Goal: Information Seeking & Learning: Learn about a topic

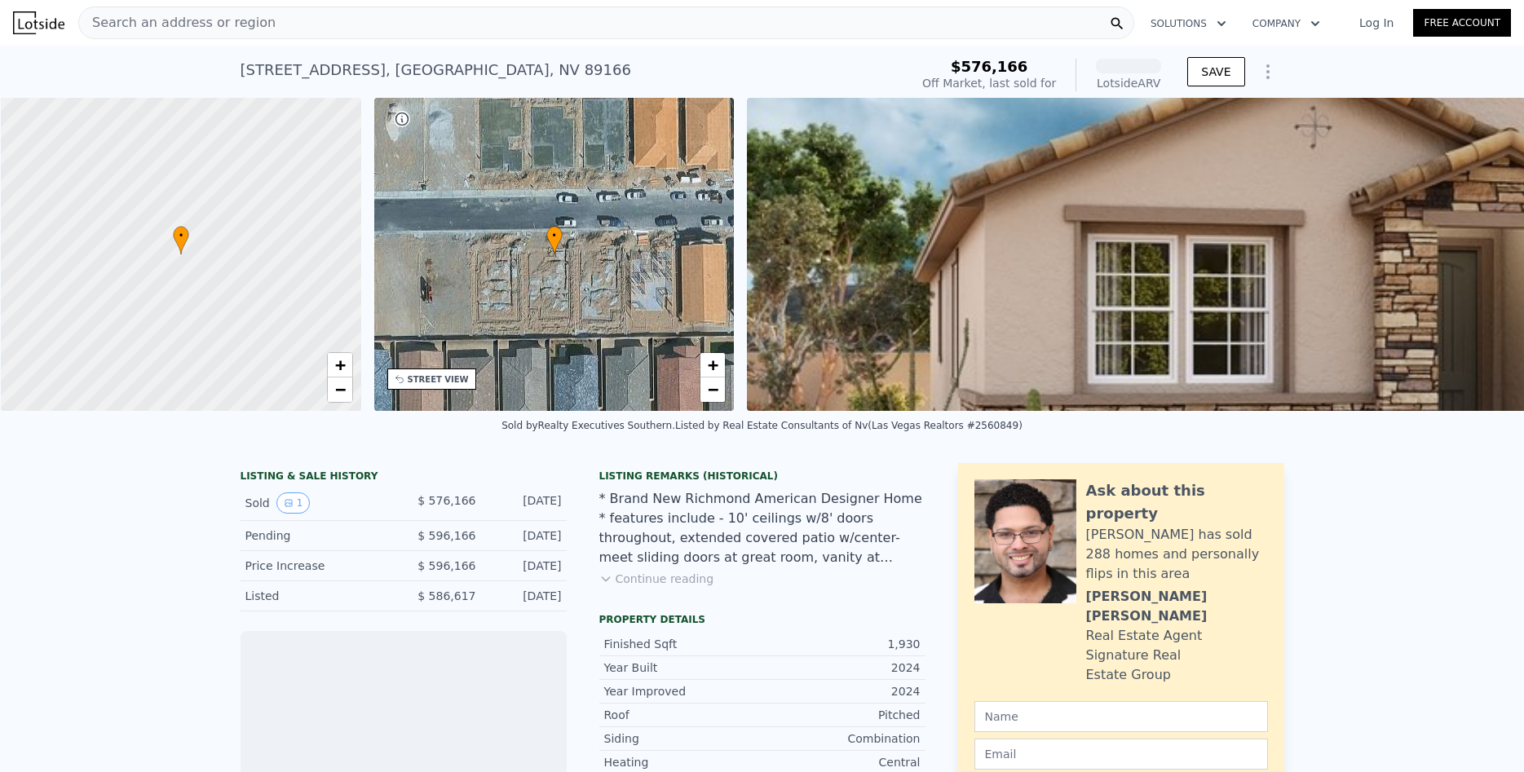
scroll to position [0, 7]
click at [452, 22] on div "Search an address or region" at bounding box center [606, 23] width 1056 height 33
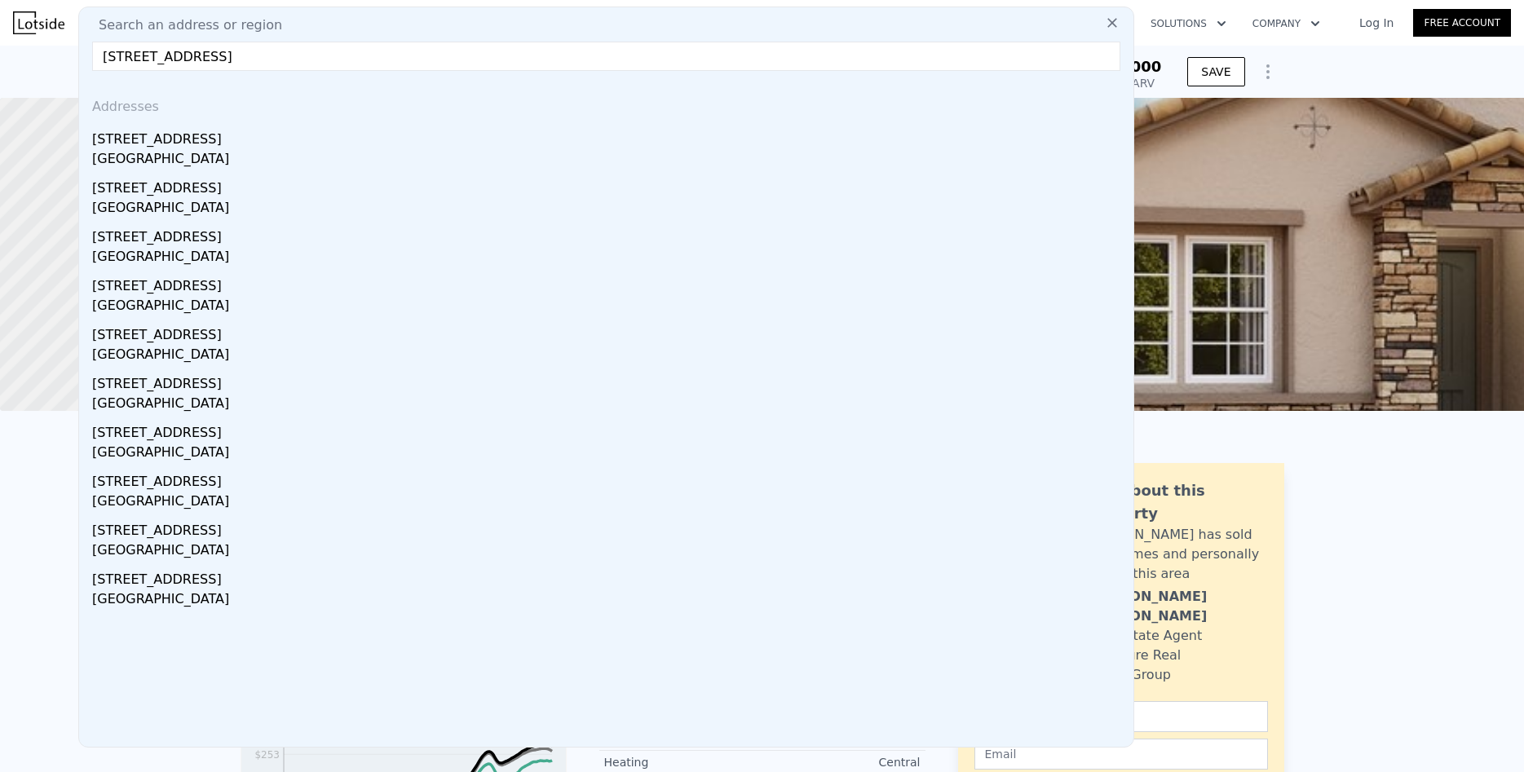
drag, startPoint x: 161, startPoint y: 55, endPoint x: 138, endPoint y: 58, distance: 23.8
click at [138, 58] on input "[STREET_ADDRESS]" at bounding box center [606, 56] width 1028 height 29
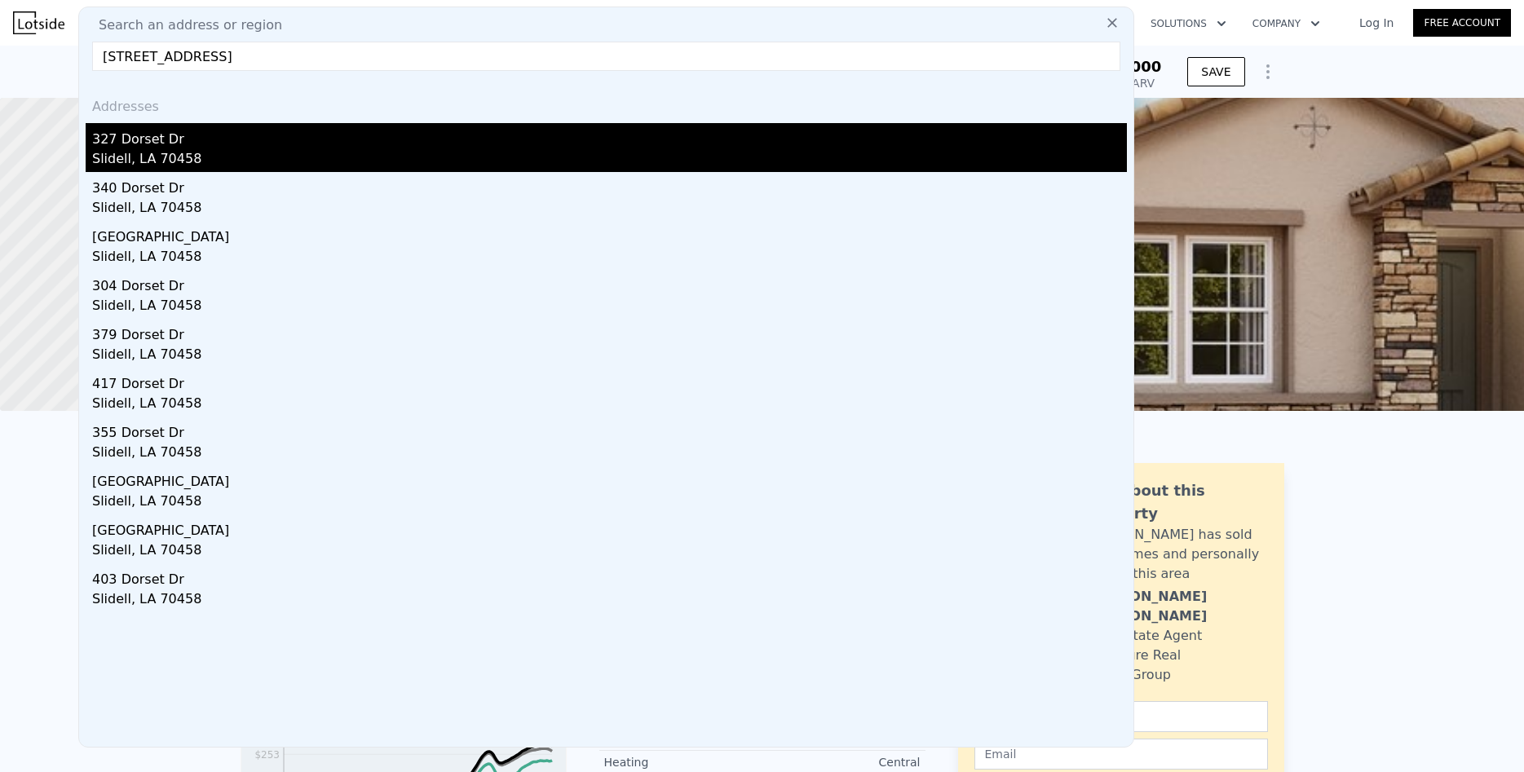
type input "[STREET_ADDRESS]"
click at [123, 145] on div "327 Dorset Dr" at bounding box center [609, 136] width 1035 height 26
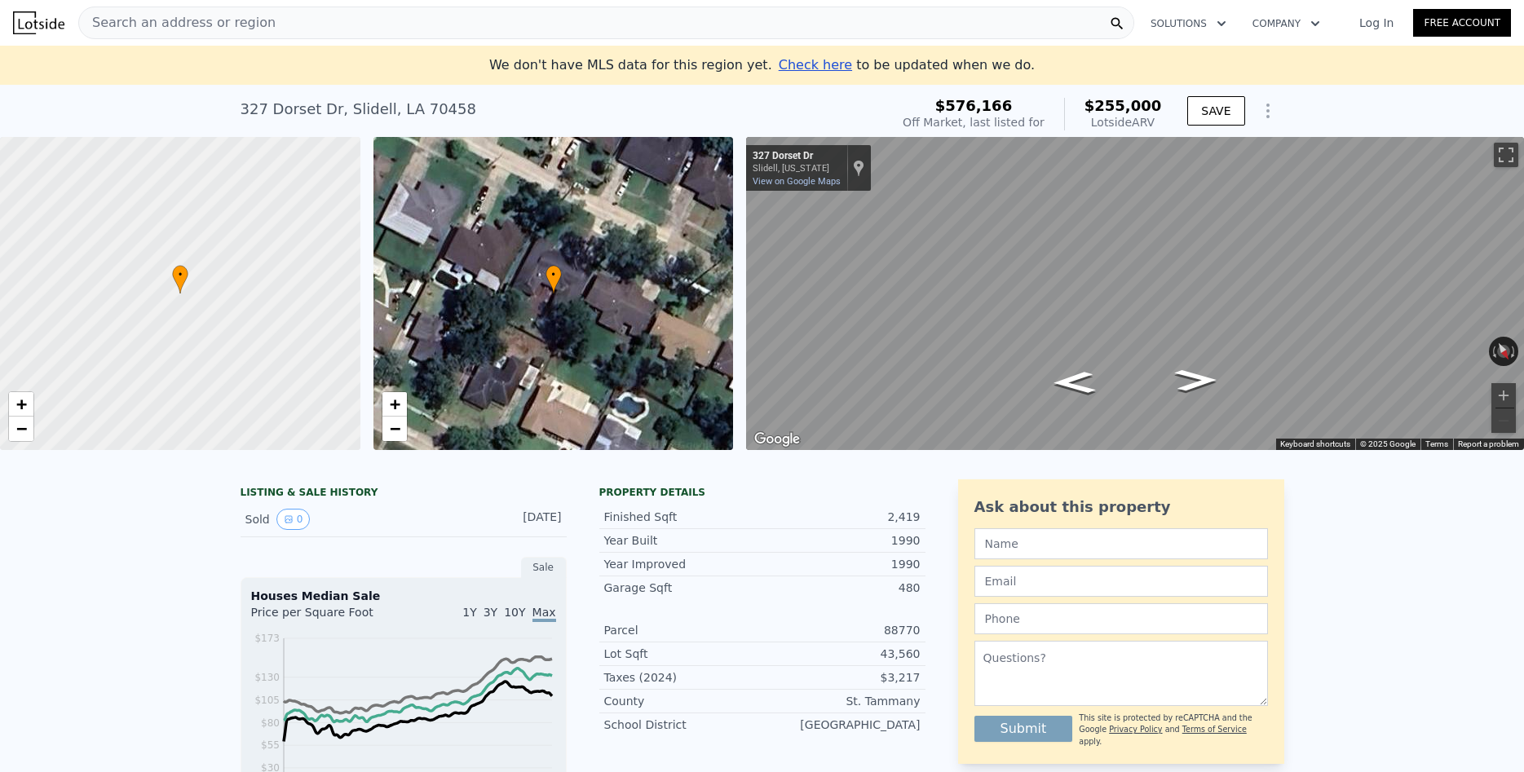
click at [266, 28] on div "Search an address or region" at bounding box center [606, 23] width 1056 height 33
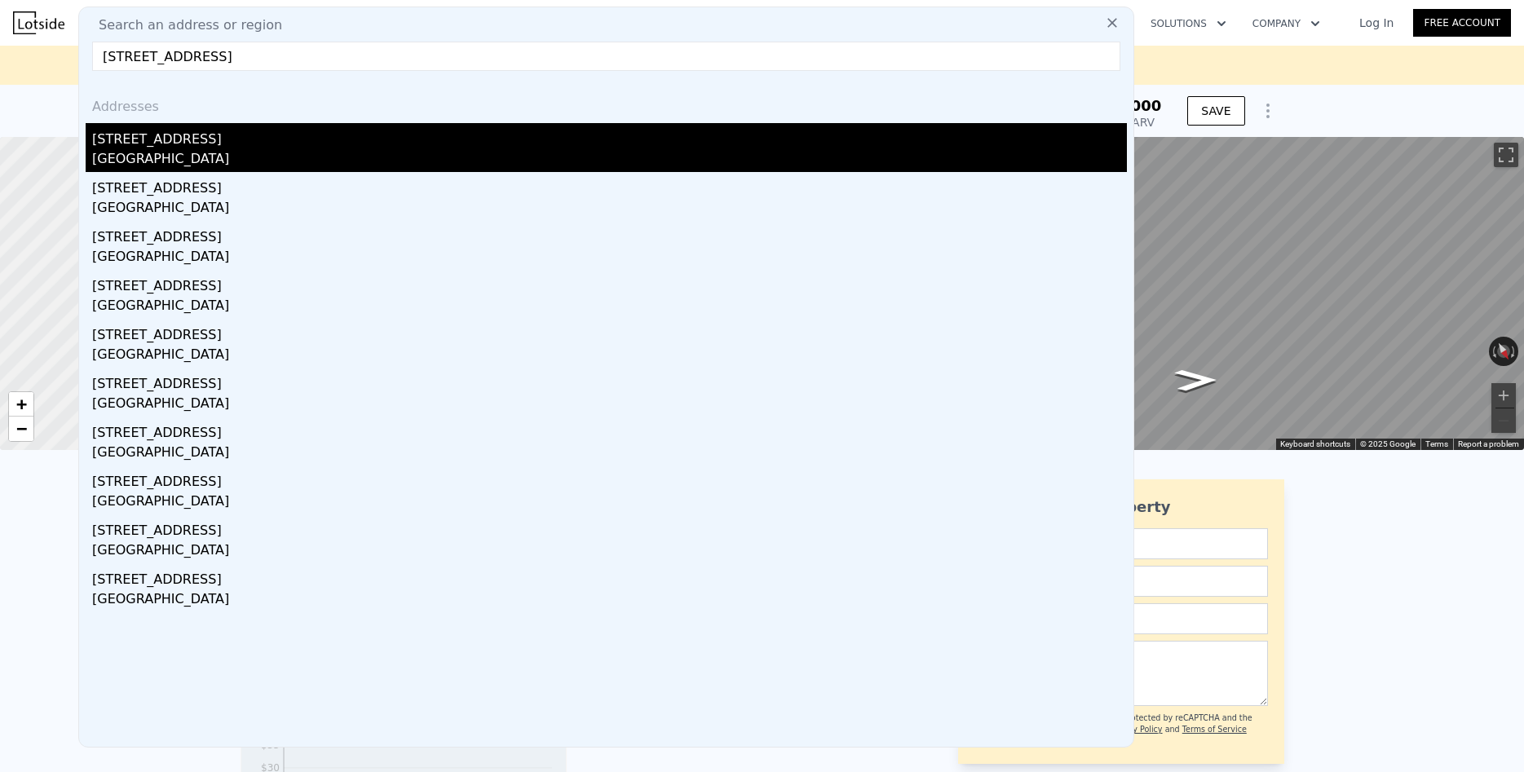
type input "[STREET_ADDRESS]"
click at [137, 150] on div "[GEOGRAPHIC_DATA]" at bounding box center [609, 160] width 1035 height 23
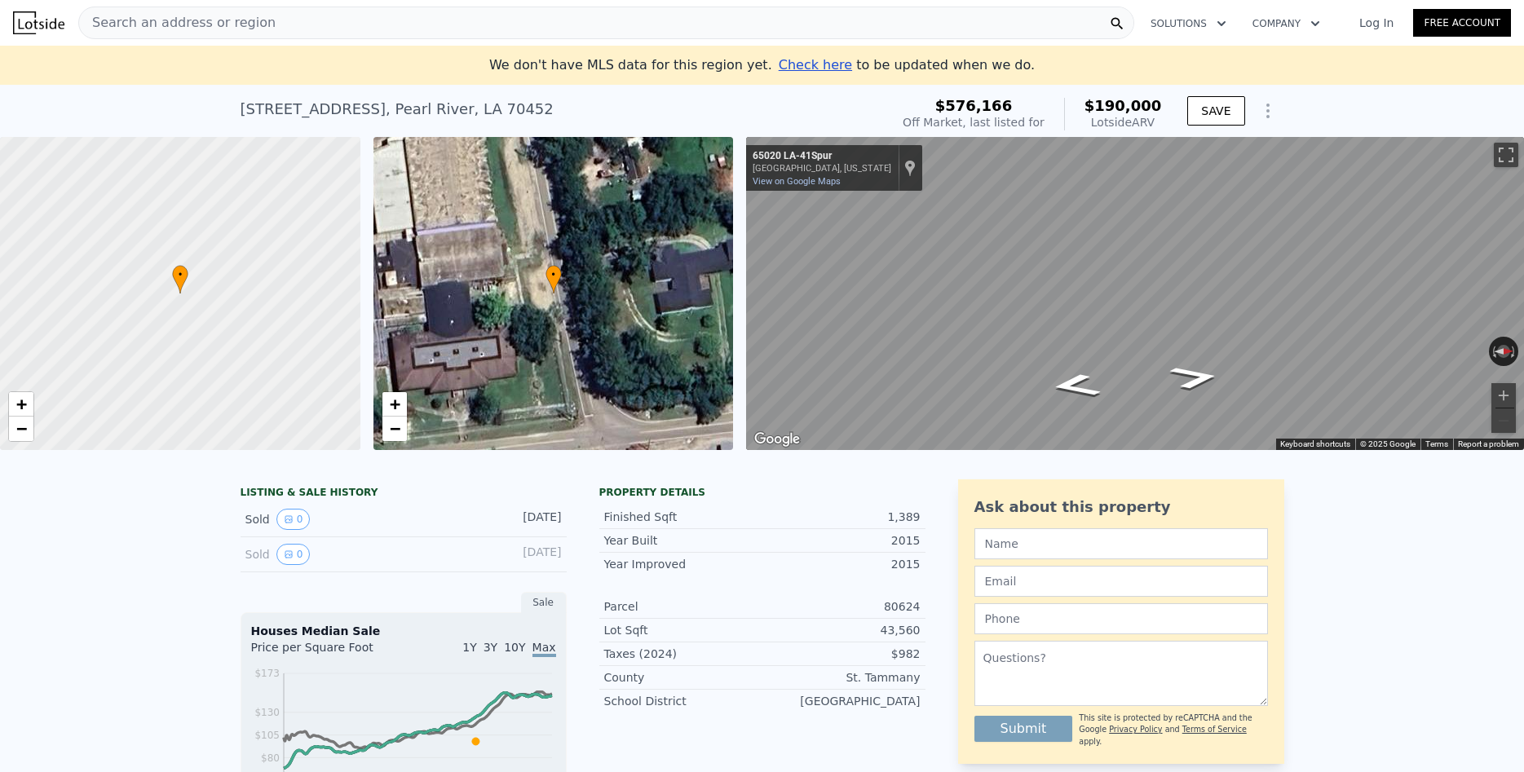
click at [247, 19] on span "Search an address or region" at bounding box center [177, 23] width 196 height 20
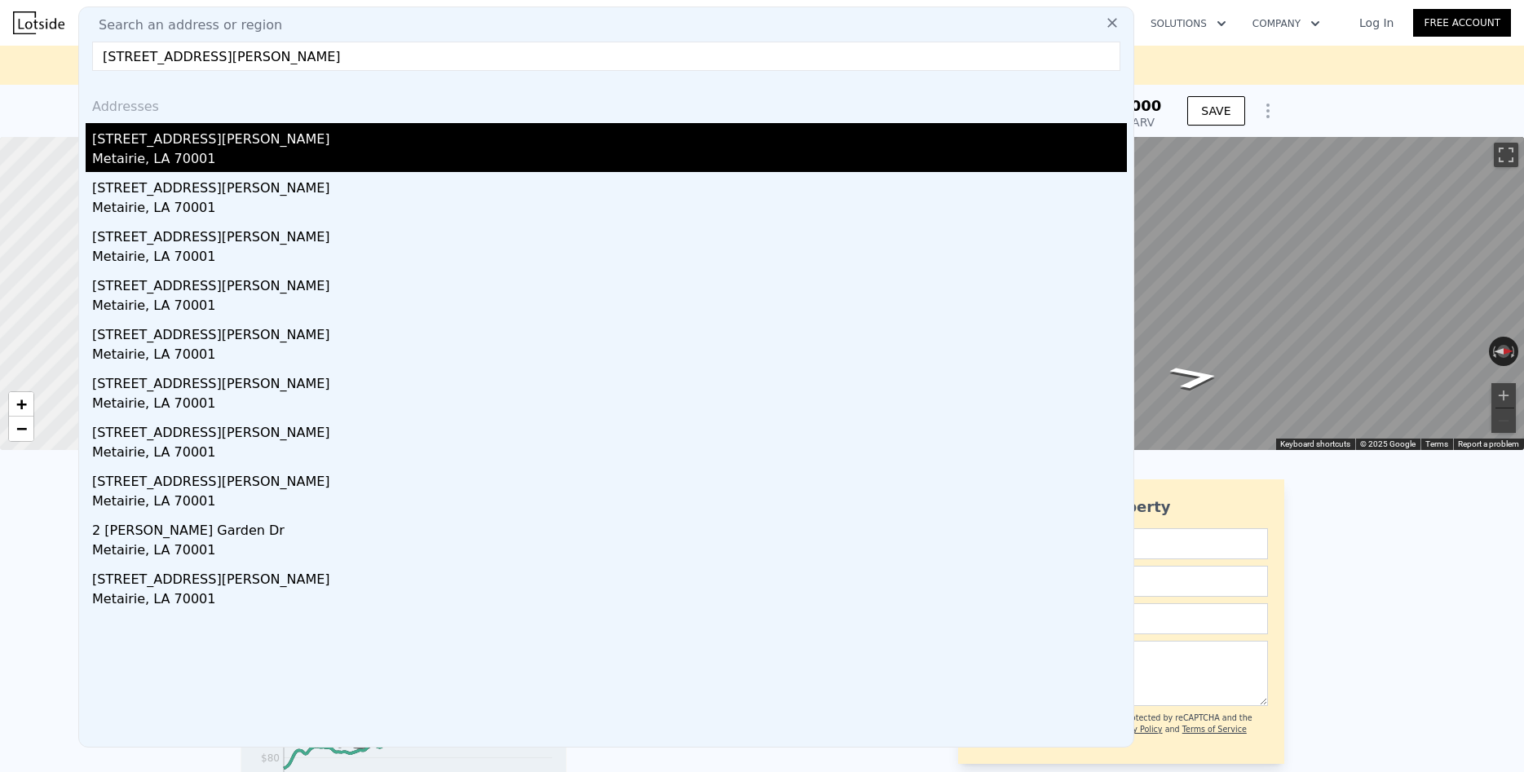
type input "[STREET_ADDRESS][PERSON_NAME]"
click at [117, 152] on div "Metairie, LA 70001" at bounding box center [609, 160] width 1035 height 23
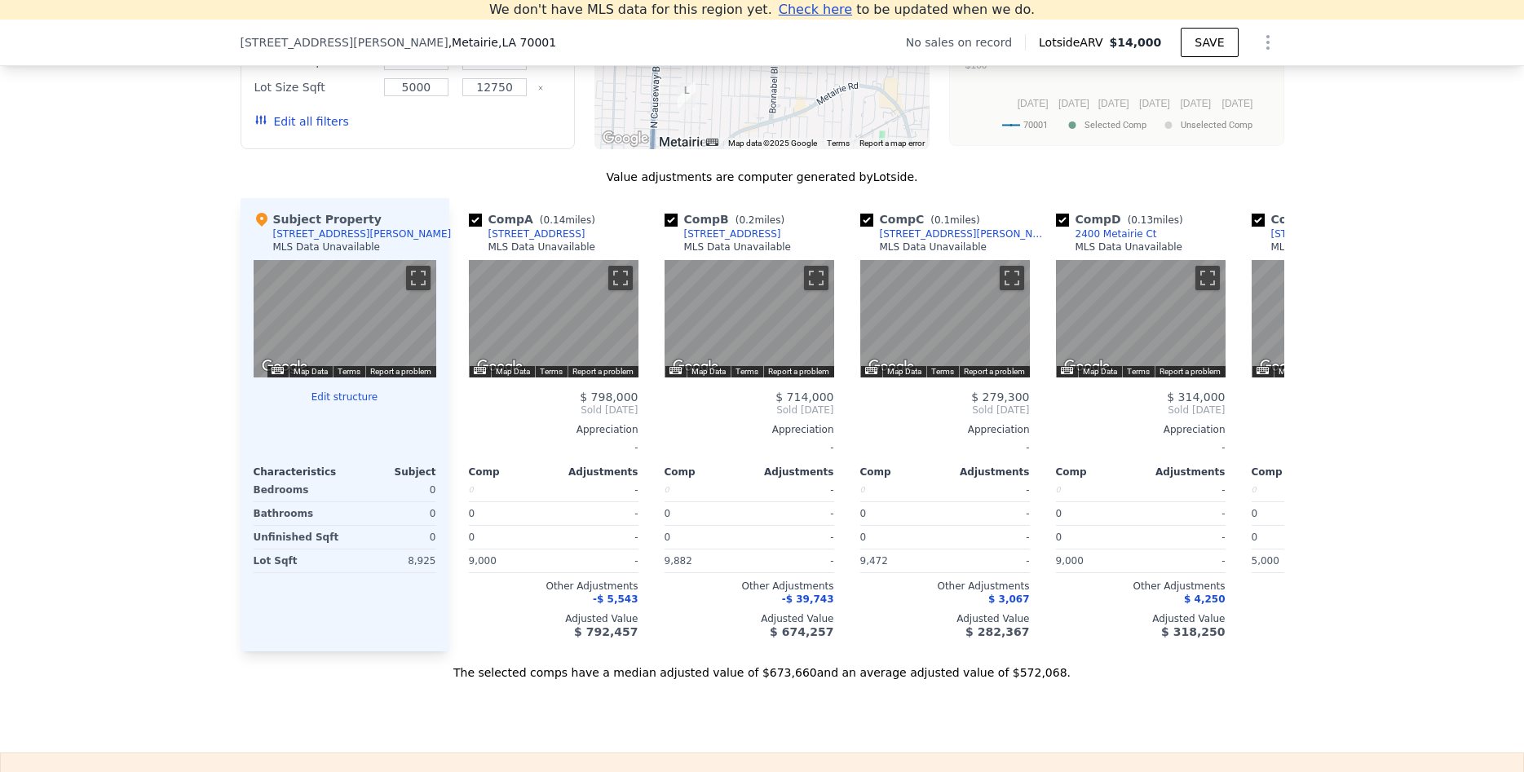
scroll to position [1419, 0]
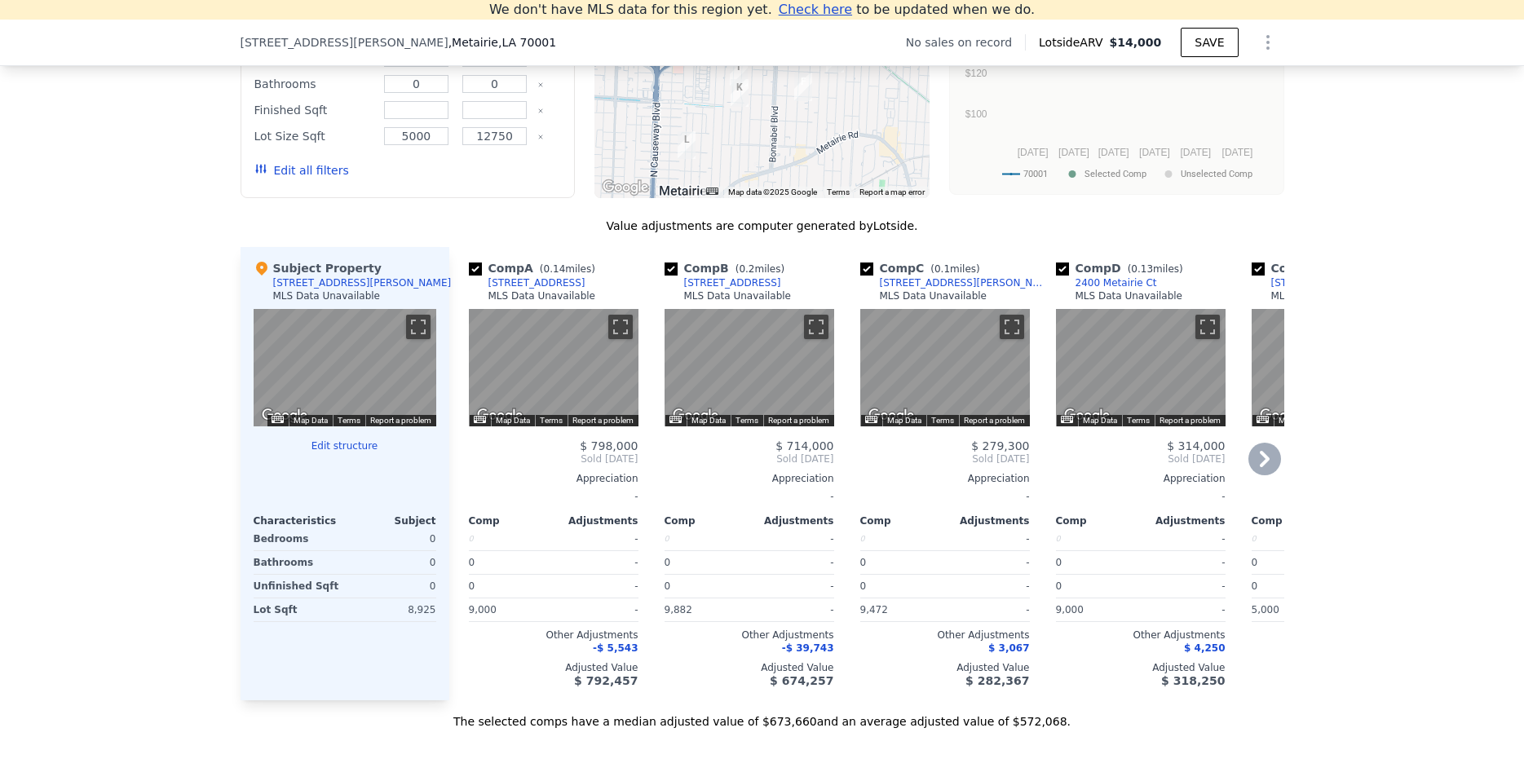
click at [1262, 454] on icon at bounding box center [1265, 459] width 10 height 16
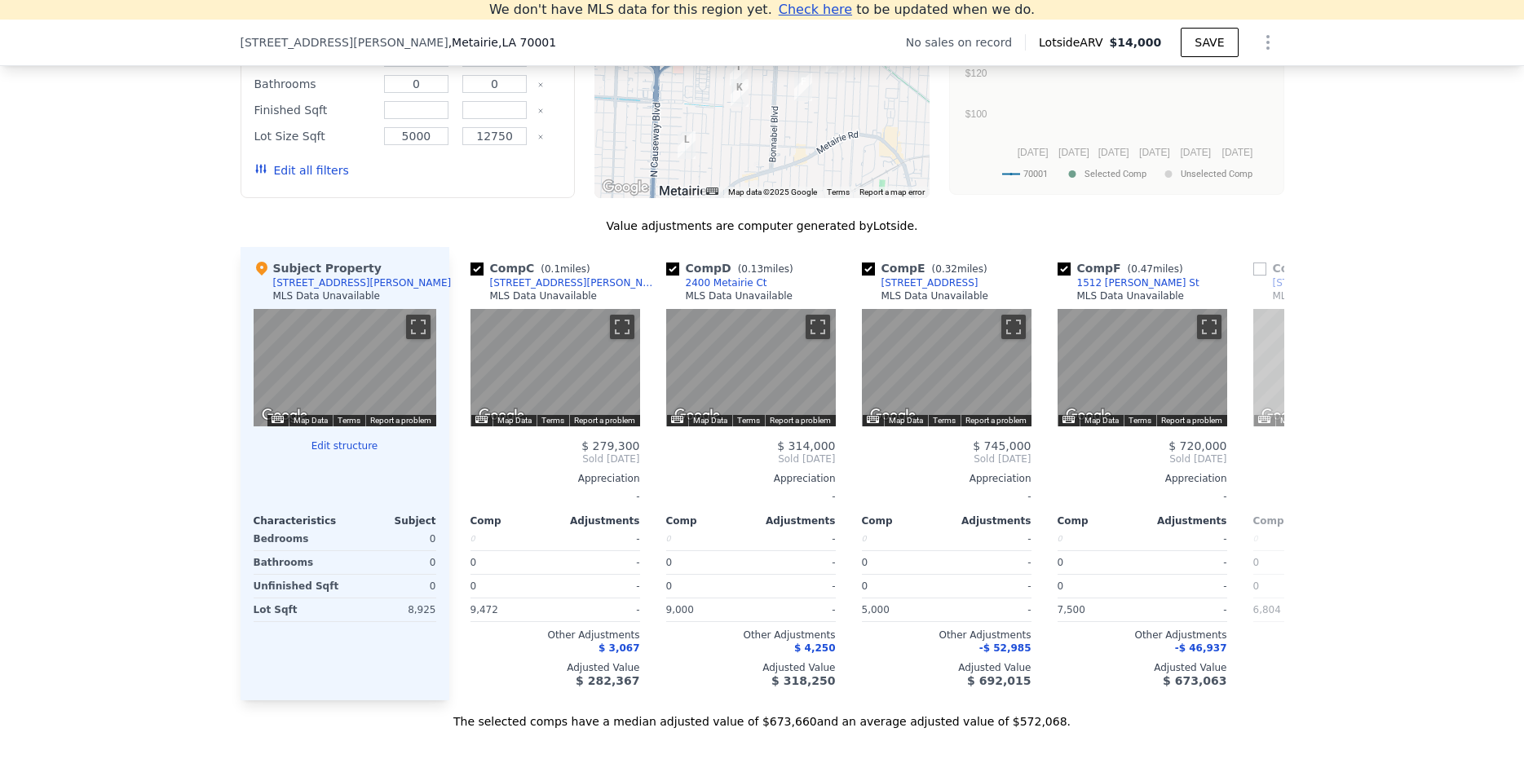
scroll to position [0, 391]
click at [1262, 454] on icon at bounding box center [1265, 459] width 10 height 16
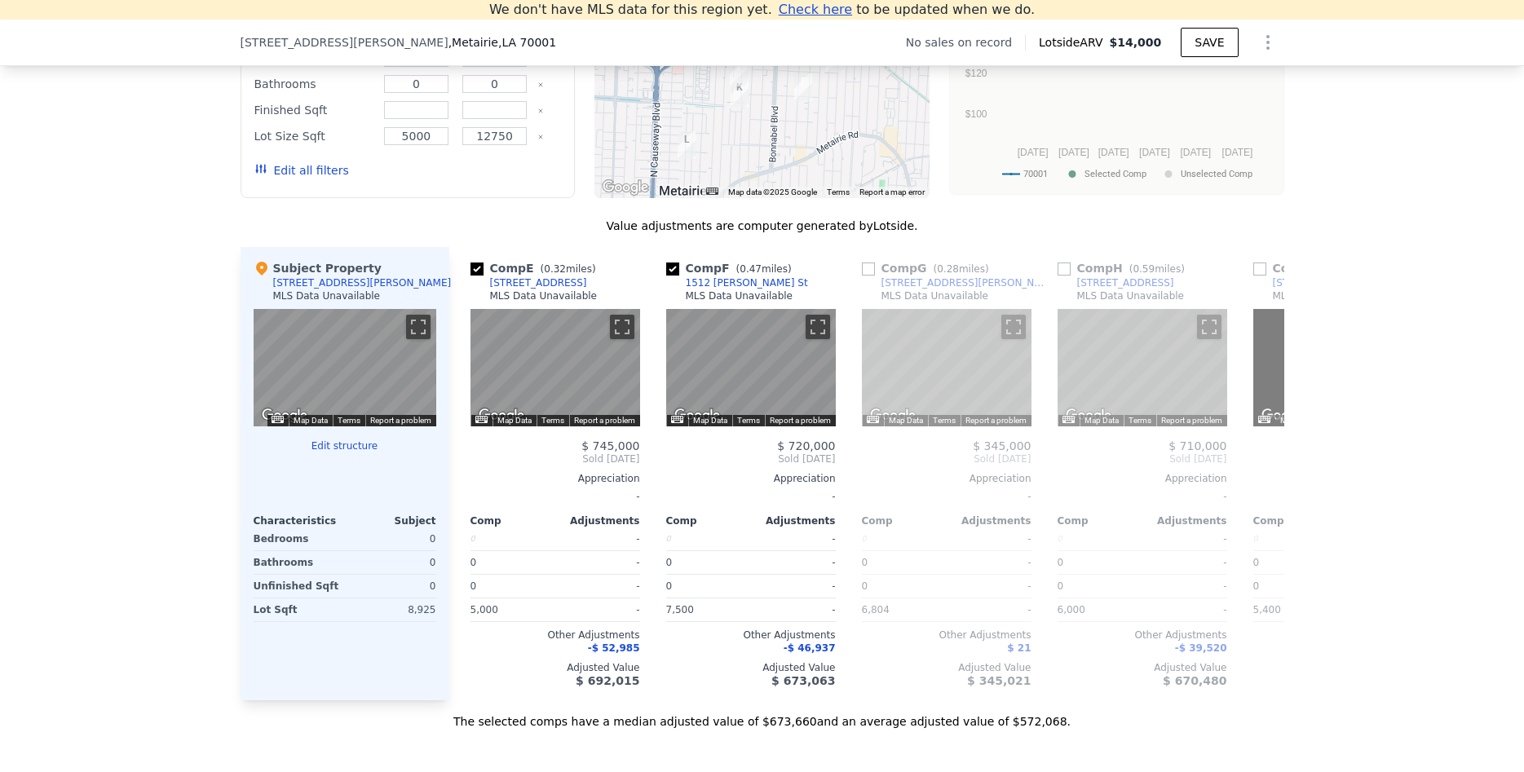
scroll to position [0, 783]
click at [474, 459] on icon at bounding box center [468, 459] width 33 height 33
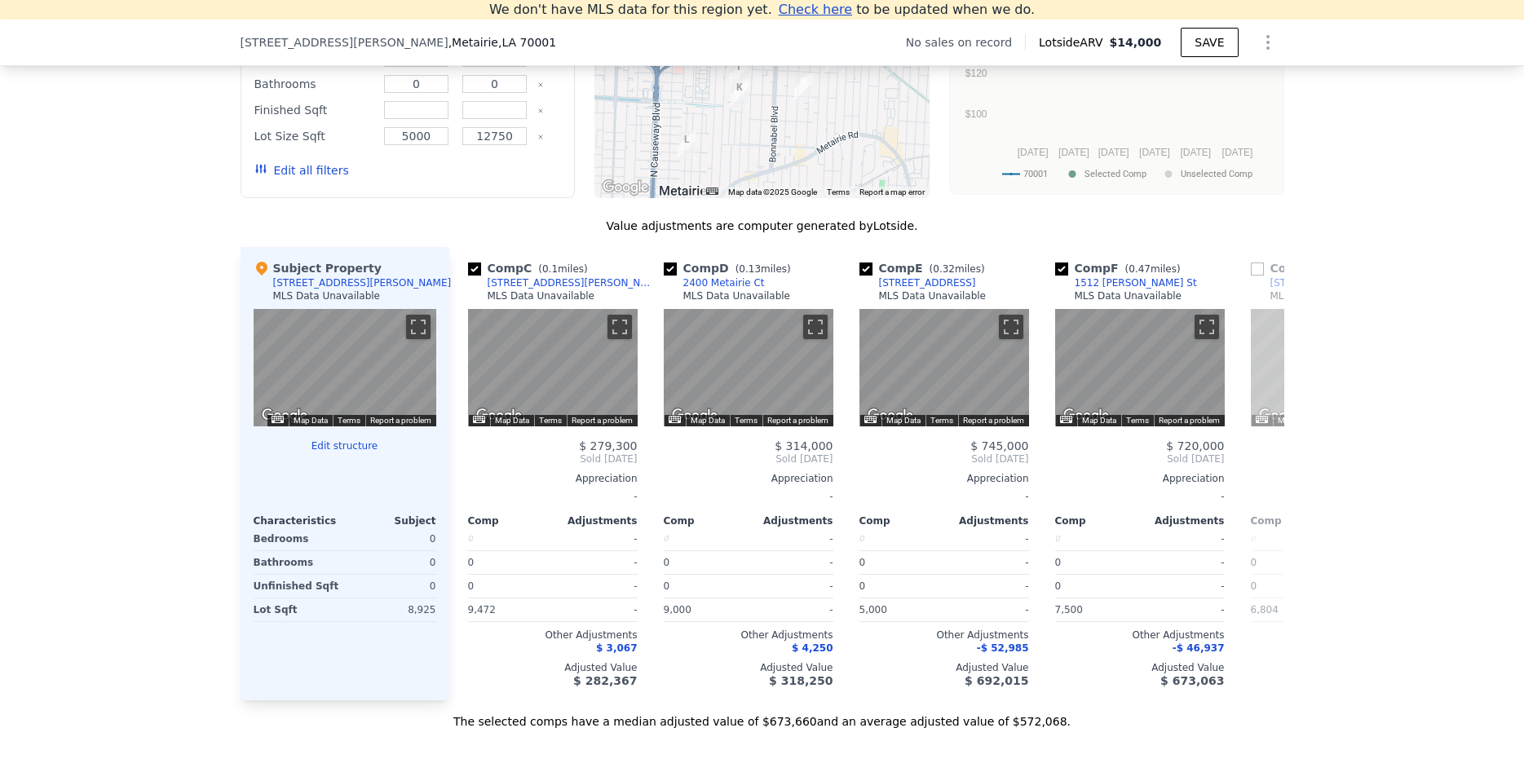
scroll to position [0, 391]
click at [471, 459] on icon at bounding box center [468, 459] width 33 height 33
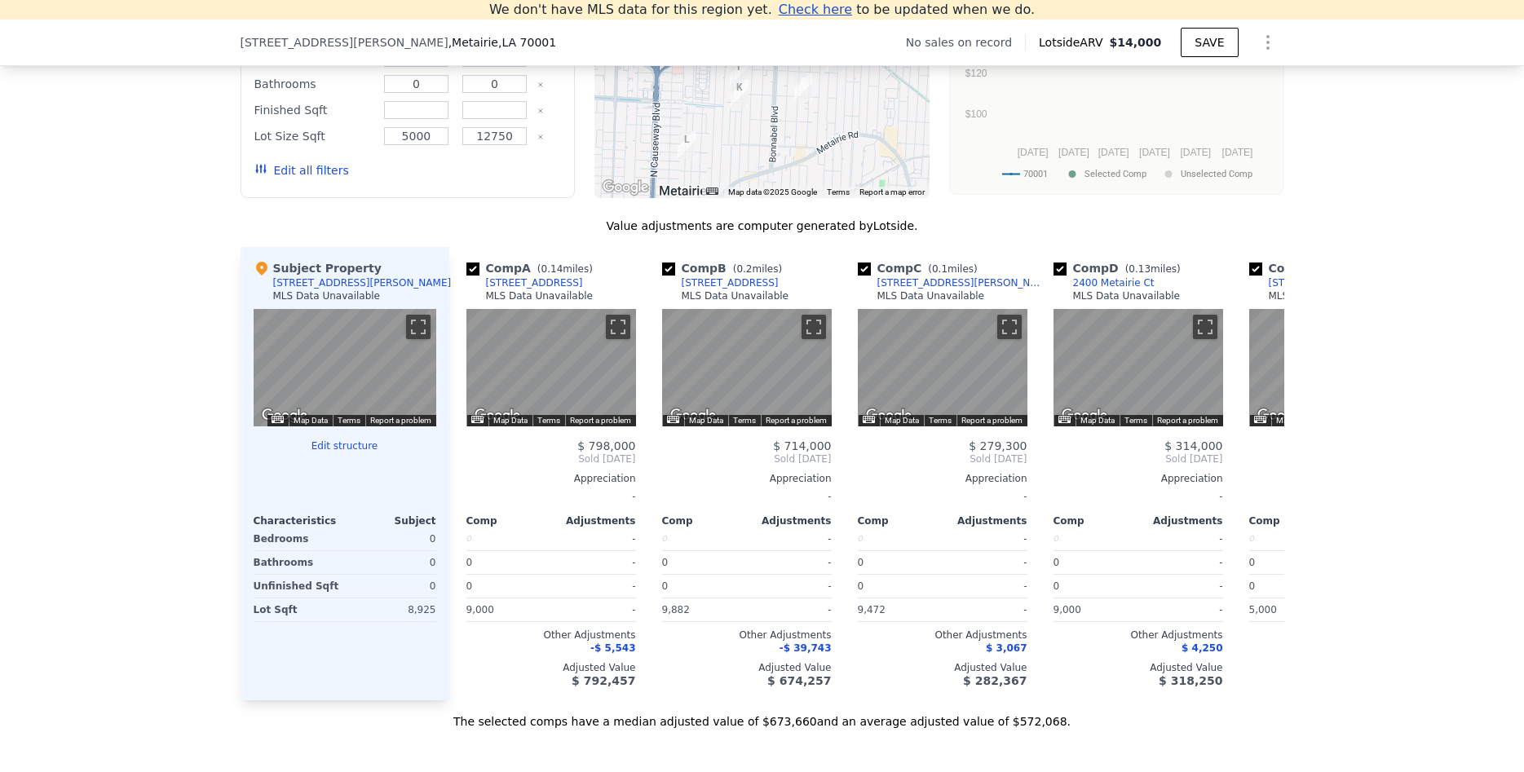
scroll to position [0, 0]
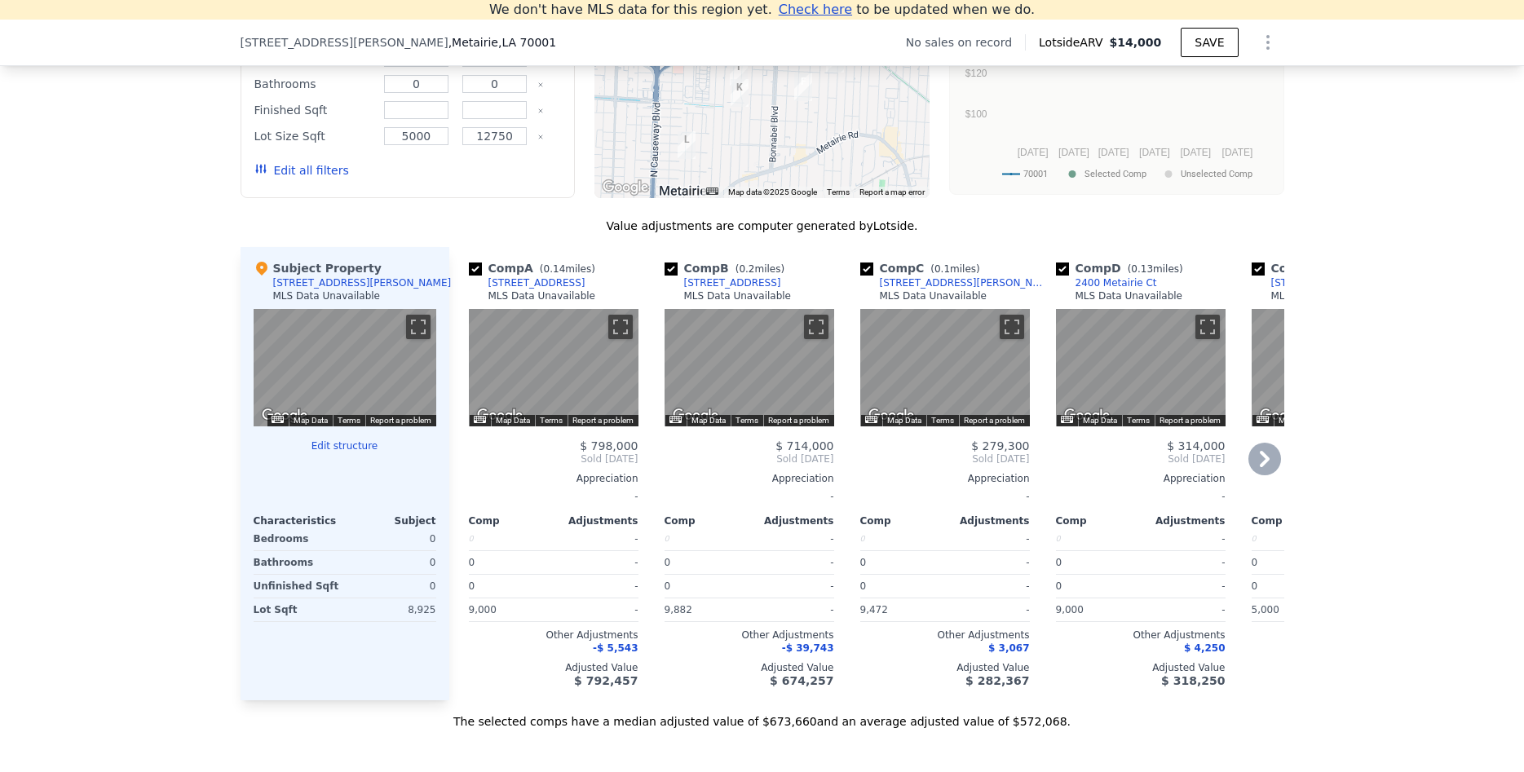
click at [471, 459] on span "Sold [DATE]" at bounding box center [554, 458] width 170 height 13
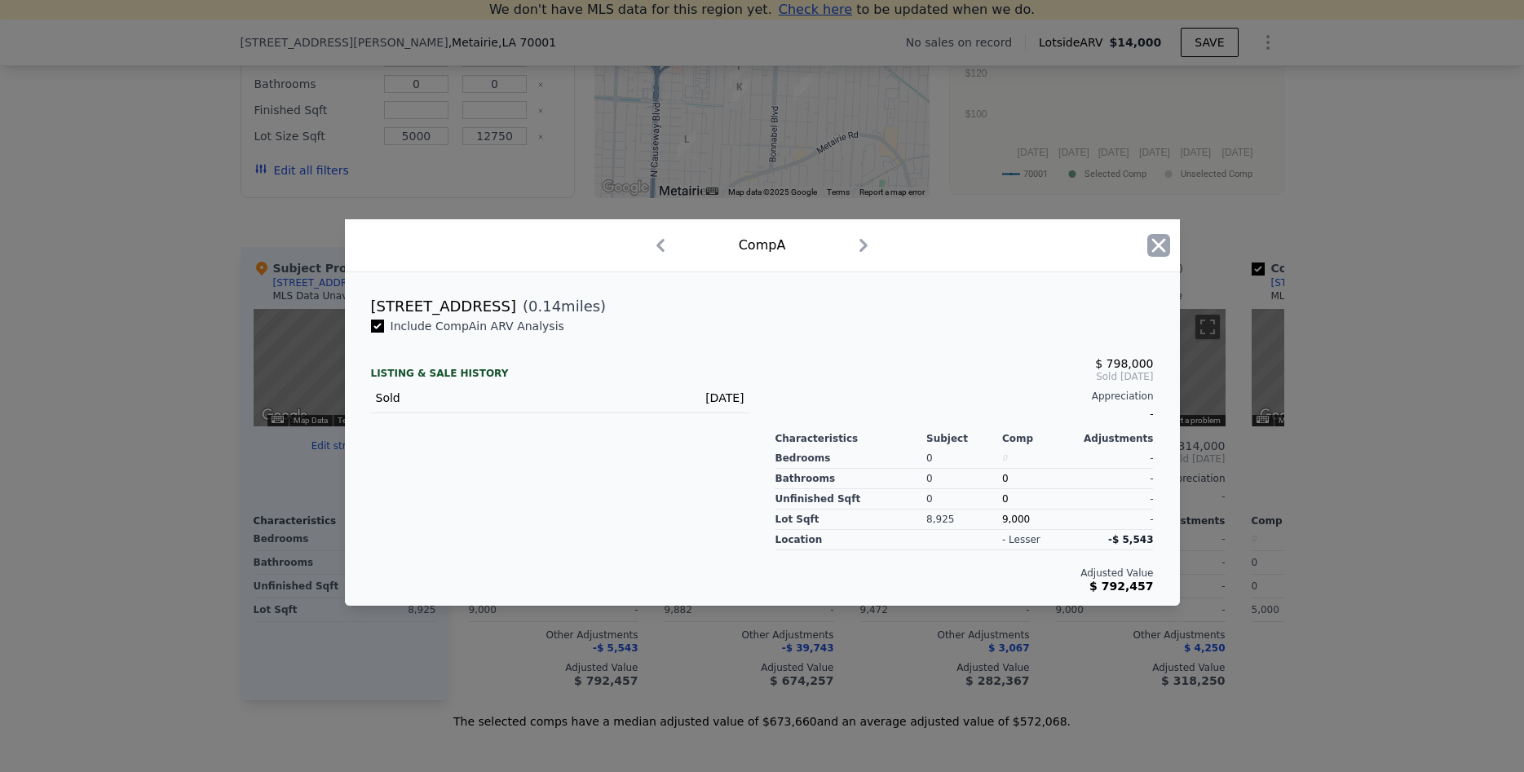
click at [1166, 246] on icon "button" at bounding box center [1158, 245] width 23 height 23
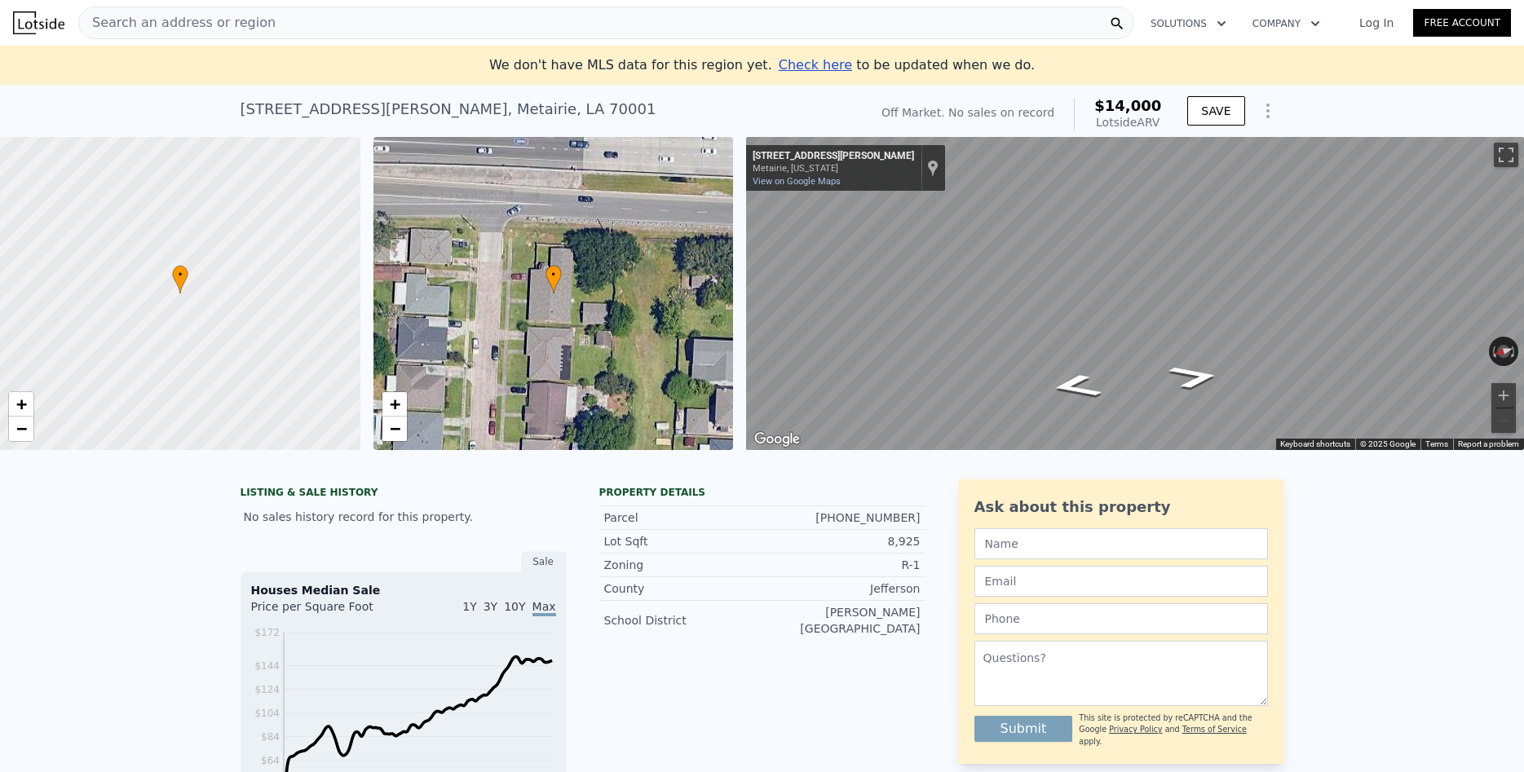
click at [205, 25] on span "Search an address or region" at bounding box center [177, 23] width 196 height 20
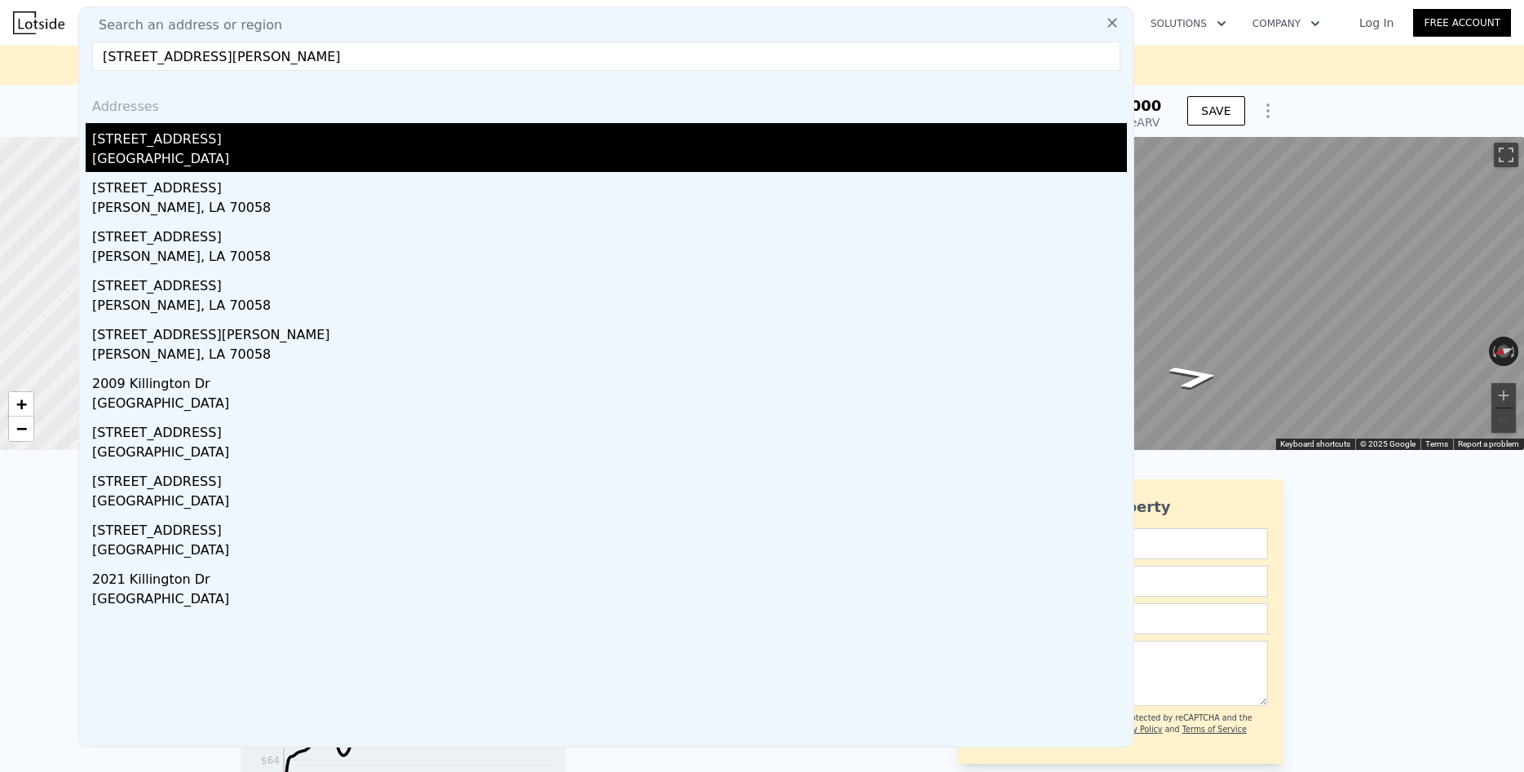
type input "[STREET_ADDRESS][PERSON_NAME]"
click at [157, 146] on div "[STREET_ADDRESS]" at bounding box center [609, 136] width 1035 height 26
